Goal: Navigation & Orientation: Find specific page/section

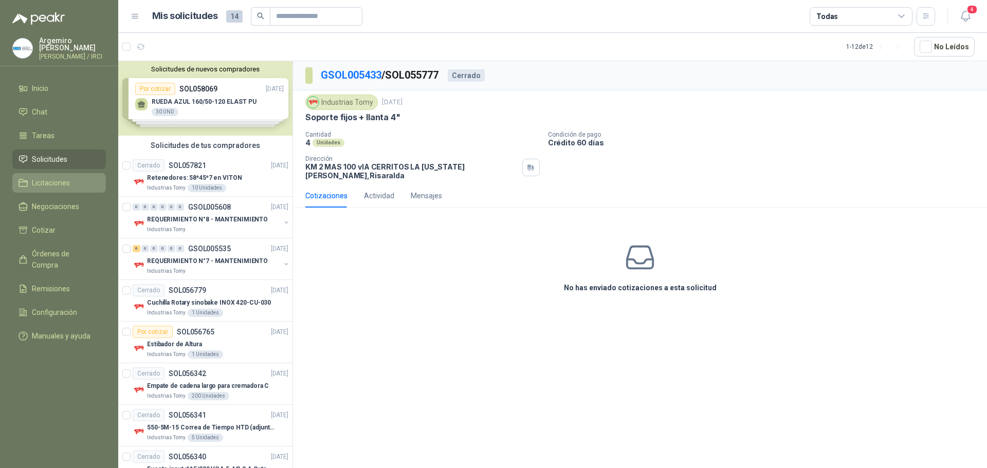
click at [50, 183] on span "Licitaciones" at bounding box center [51, 182] width 38 height 11
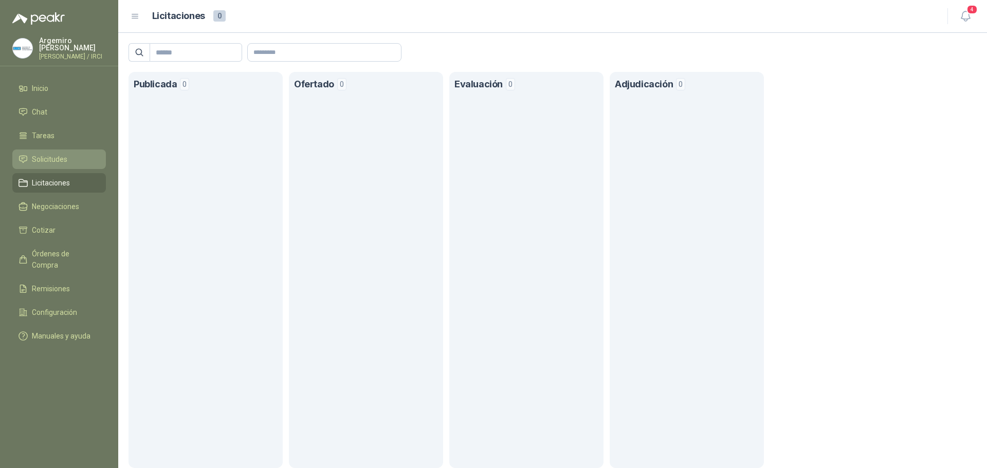
click at [51, 165] on span "Solicitudes" at bounding box center [49, 159] width 35 height 11
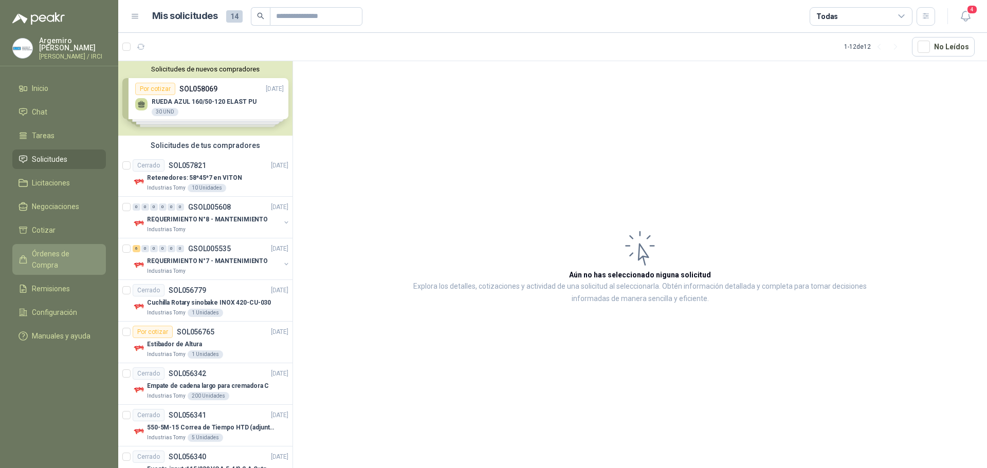
click at [62, 258] on span "Órdenes de Compra" at bounding box center [64, 259] width 64 height 23
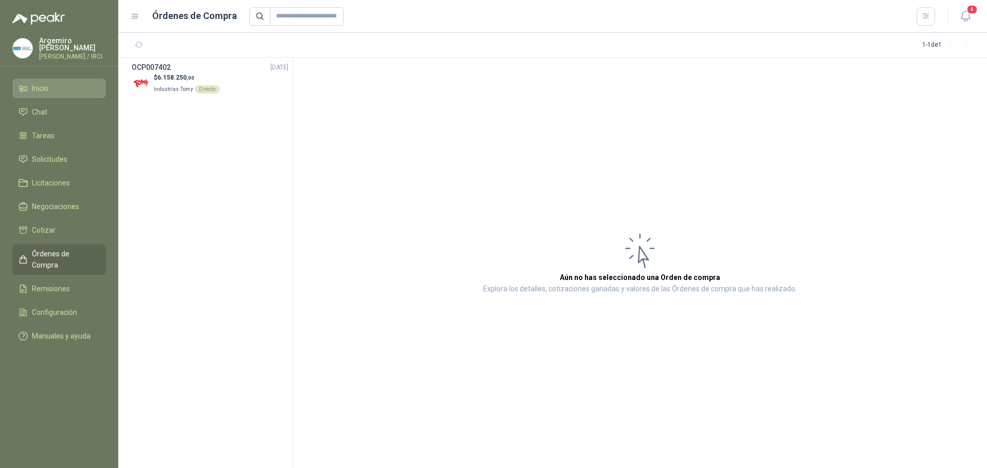
click at [47, 94] on span "Inicio" at bounding box center [40, 88] width 16 height 11
